Goal: Task Accomplishment & Management: Complete application form

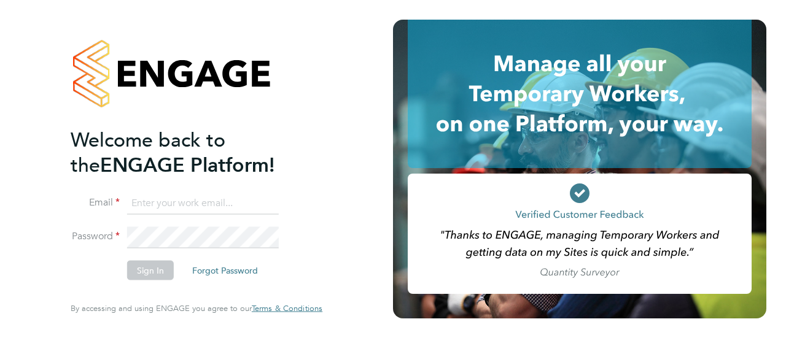
click at [181, 211] on input at bounding box center [203, 203] width 152 height 22
type input "[PERSON_NAME][EMAIL_ADDRESS][PERSON_NAME][DOMAIN_NAME]"
click at [149, 273] on button "Sign In" at bounding box center [150, 271] width 47 height 20
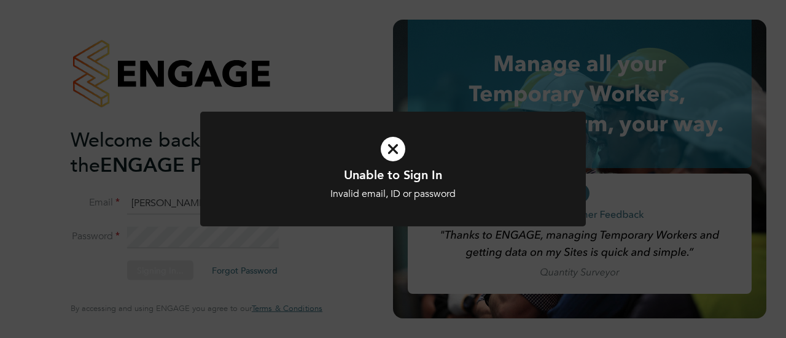
click at [388, 156] on icon at bounding box center [392, 149] width 319 height 48
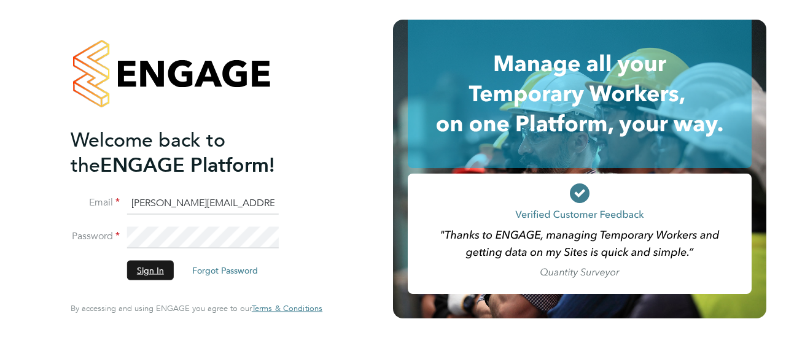
click at [156, 265] on button "Sign In" at bounding box center [150, 271] width 47 height 20
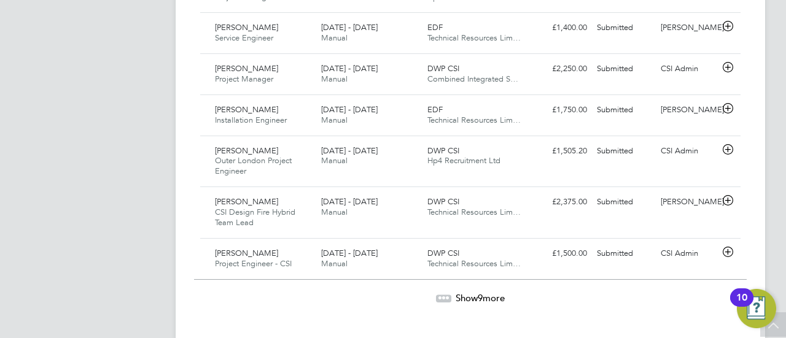
click at [478, 295] on span "9" at bounding box center [480, 298] width 5 height 12
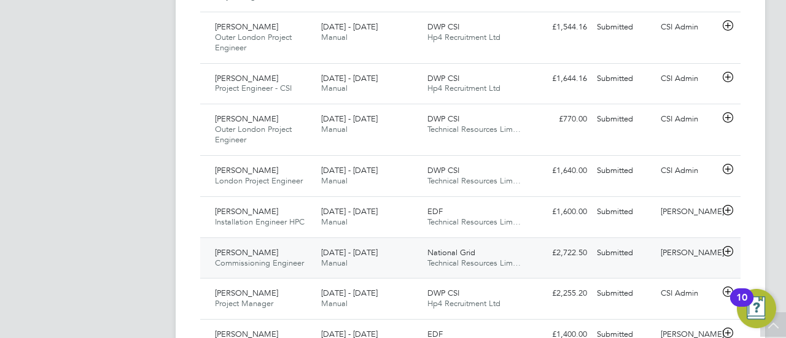
click at [675, 243] on div "[PERSON_NAME]" at bounding box center [688, 253] width 64 height 20
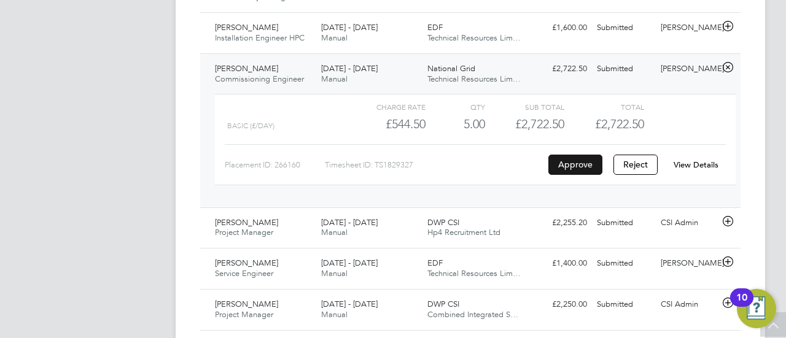
click at [577, 158] on button "Approve" at bounding box center [575, 165] width 54 height 20
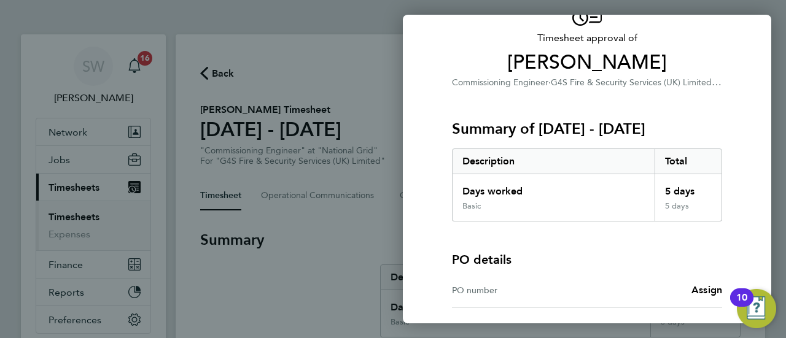
scroll to position [179, 0]
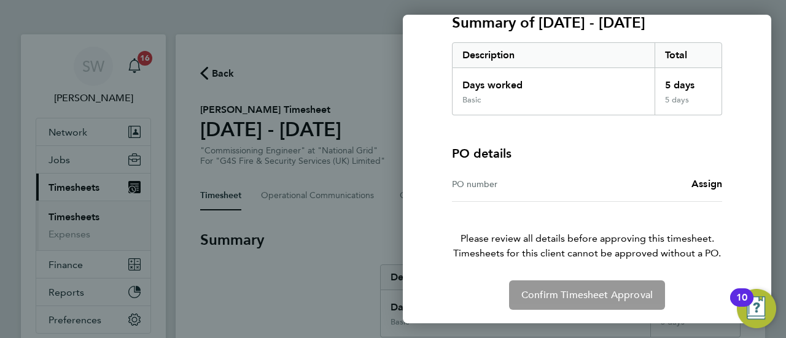
click at [492, 181] on div "PO number" at bounding box center [519, 184] width 135 height 15
click at [706, 182] on span "Assign" at bounding box center [706, 184] width 31 height 12
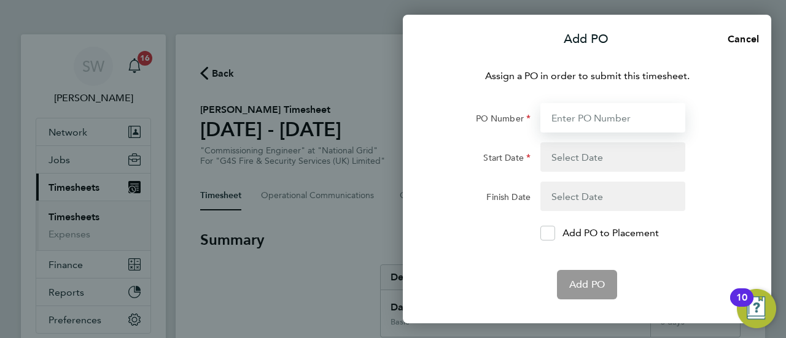
click at [559, 120] on input "PO Number" at bounding box center [612, 117] width 145 height 29
paste input "60SO110442"
type input "60SO110442"
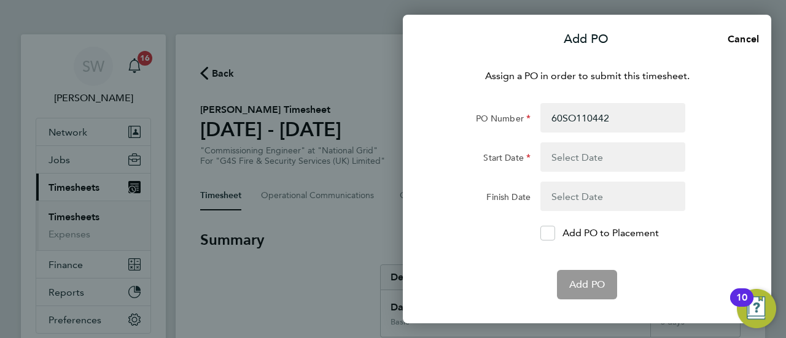
click at [560, 155] on button "button" at bounding box center [612, 156] width 145 height 29
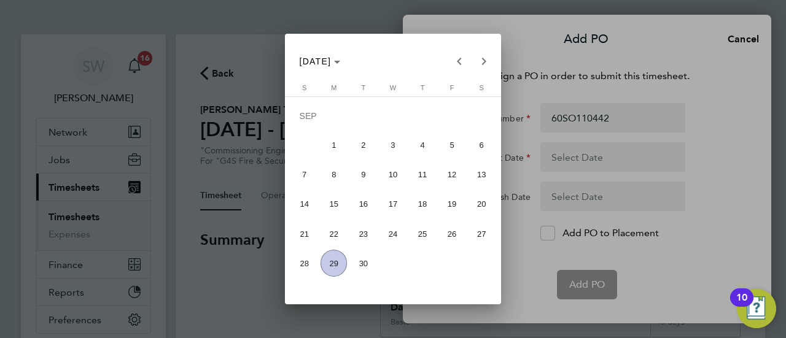
click at [330, 233] on span "22" at bounding box center [333, 233] width 26 height 26
type input "22 Sep 25"
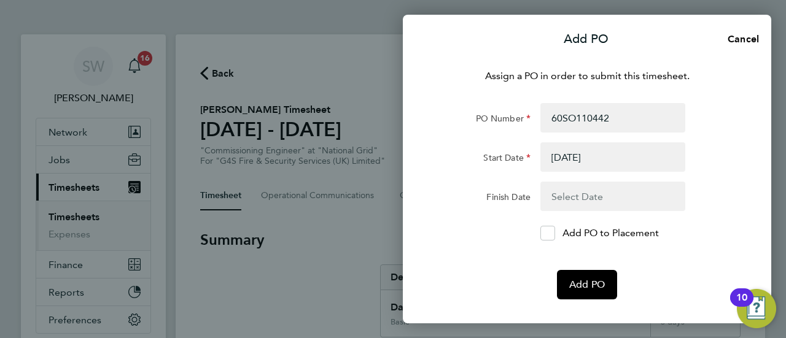
click at [575, 195] on button "button" at bounding box center [612, 196] width 145 height 29
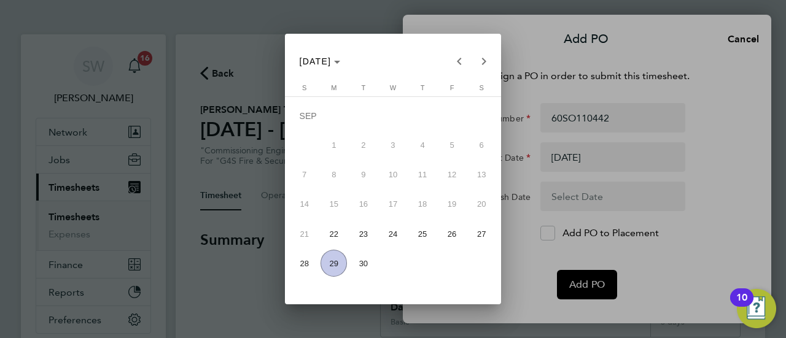
click at [423, 233] on span "25" at bounding box center [422, 233] width 26 height 26
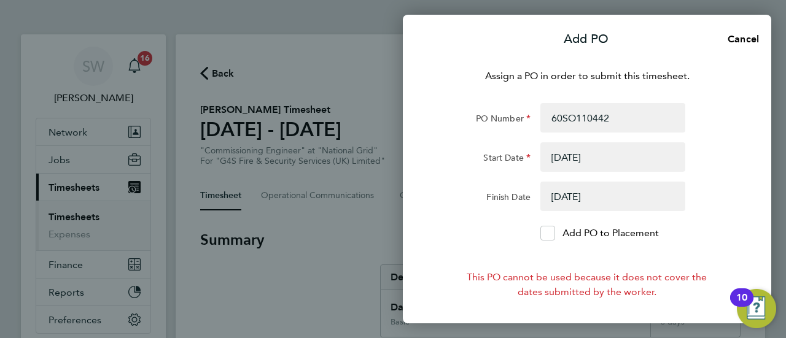
click at [564, 201] on button "button" at bounding box center [612, 196] width 145 height 29
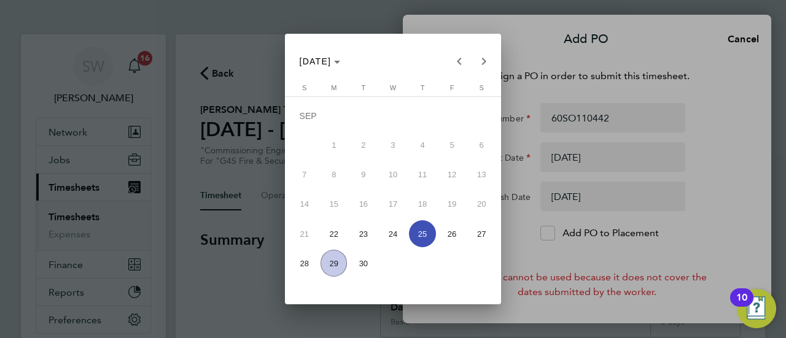
drag, startPoint x: 454, startPoint y: 235, endPoint x: 579, endPoint y: 214, distance: 126.5
click at [454, 235] on span "26" at bounding box center [451, 233] width 26 height 26
type input "26 Sep 25"
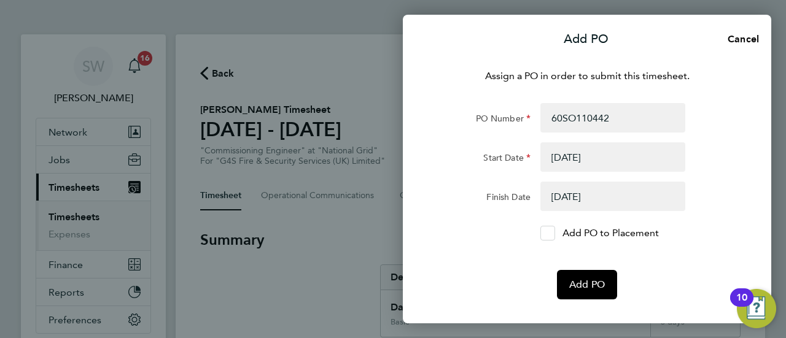
click at [549, 232] on icon at bounding box center [547, 234] width 9 height 8
click at [552, 233] on input "Add PO to Placement" at bounding box center [552, 233] width 0 height 0
click at [594, 283] on span "Add PO" at bounding box center [587, 285] width 36 height 12
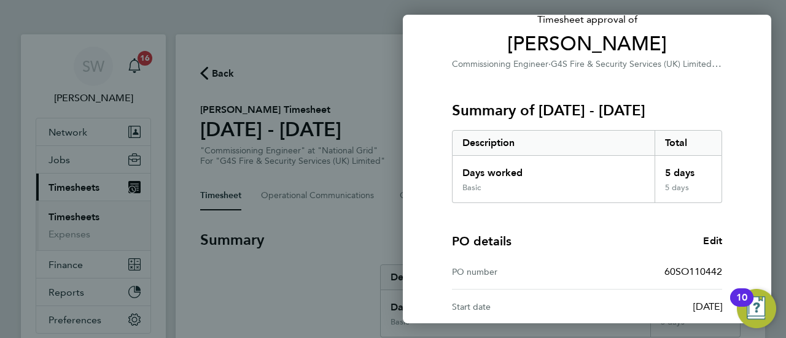
scroll to position [246, 0]
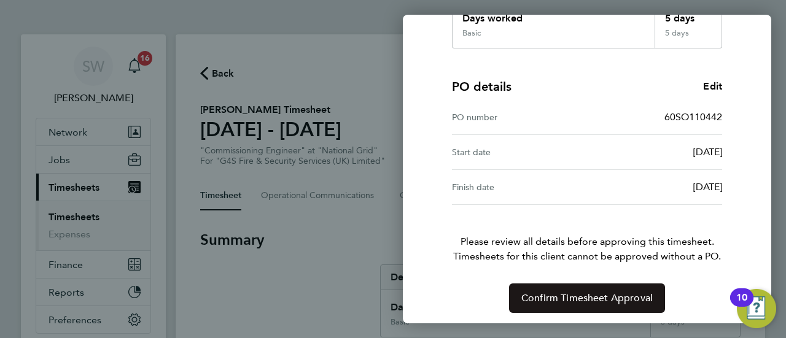
click at [619, 293] on span "Confirm Timesheet Approval" at bounding box center [586, 298] width 131 height 12
